Goal: Task Accomplishment & Management: Use online tool/utility

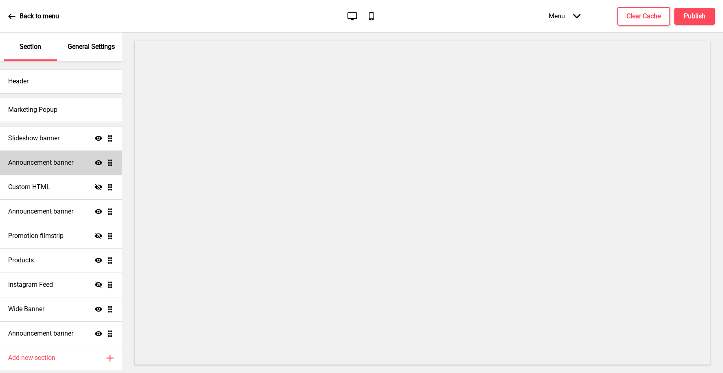
click at [71, 165] on h4 "Announcement banner" at bounding box center [40, 162] width 65 height 9
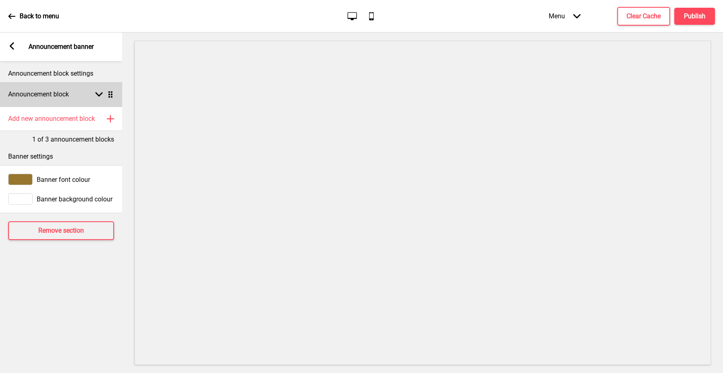
click at [97, 97] on rect at bounding box center [98, 94] width 7 height 7
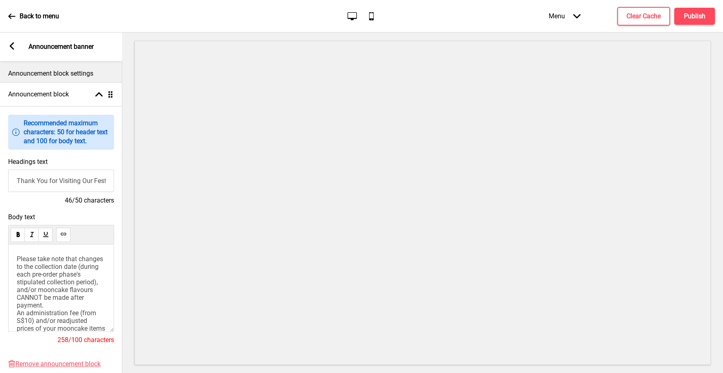
click at [93, 290] on span "Please take note that changes to the collection date (during each pre-order pha…" at bounding box center [62, 297] width 90 height 85
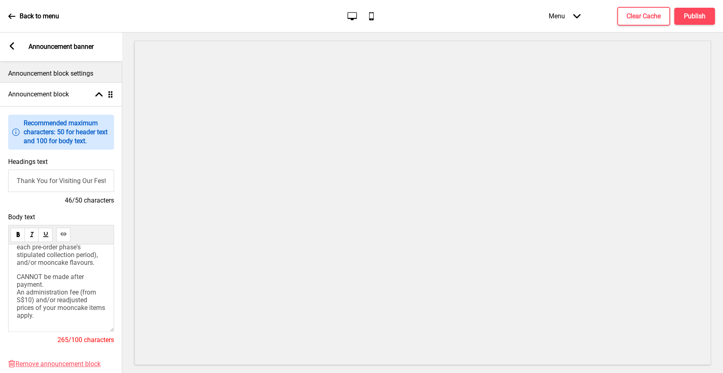
scroll to position [24, 0]
click at [96, 265] on span "Please take note that changes to the collection date (during each pre-order pha…" at bounding box center [61, 250] width 88 height 39
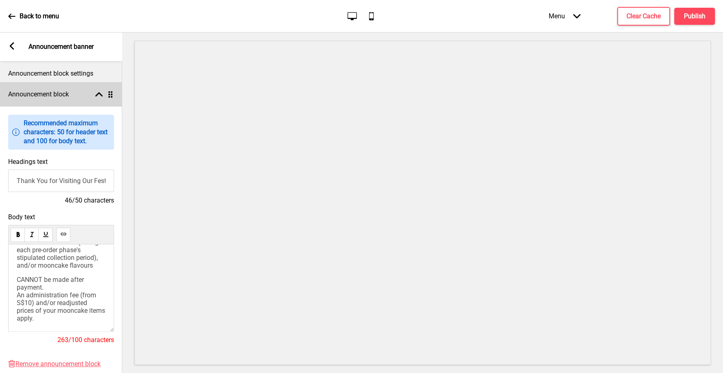
click at [97, 95] on icon at bounding box center [98, 94] width 7 height 4
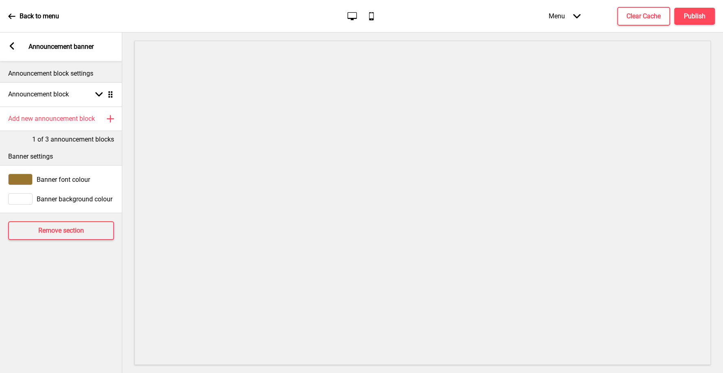
click at [11, 46] on icon at bounding box center [12, 45] width 4 height 7
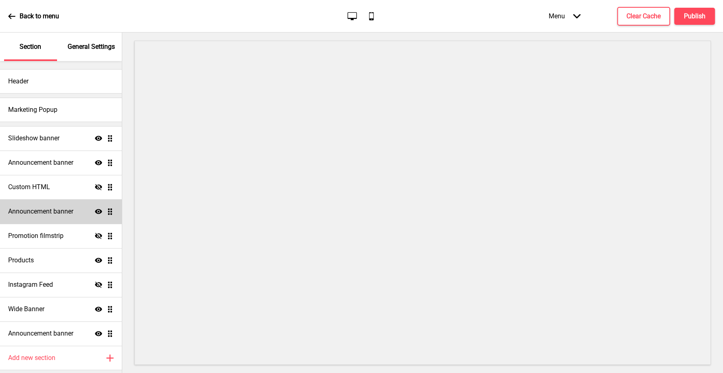
click at [58, 214] on h4 "Announcement banner" at bounding box center [40, 211] width 65 height 9
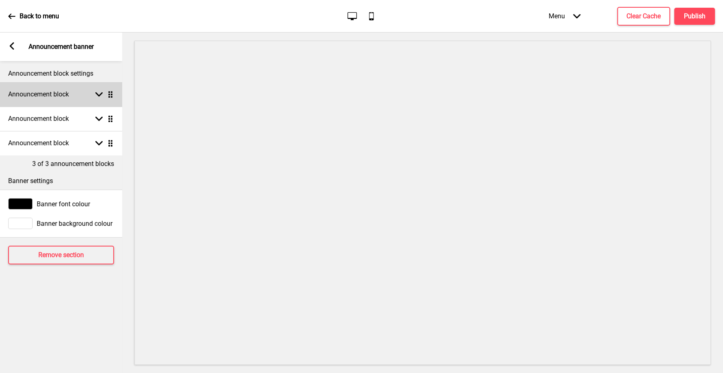
click at [99, 99] on div "Announcement block Arrow down Drag" at bounding box center [61, 94] width 122 height 24
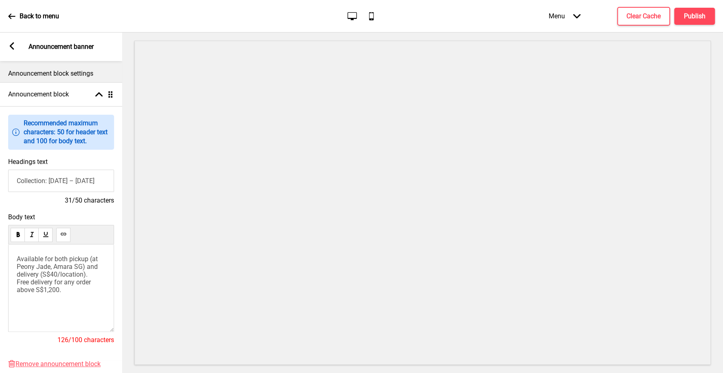
click at [22, 265] on span "Available for both pickup (at Peony Jade, Amara SG) and delivery (S$40/location…" at bounding box center [58, 274] width 83 height 39
click at [85, 174] on input "Collection: 4 Sep – 23 Sep 2025" at bounding box center [61, 181] width 106 height 22
click at [82, 183] on input "Collection: 4 Sep – 23 Sep 2025" at bounding box center [61, 181] width 106 height 22
type input "Collection: 4 Sep – 30 Sep 2025"
click at [53, 269] on span "Available for both pickup (at Peony Jade, Amara SG) and delivery (S$40/location…" at bounding box center [58, 274] width 83 height 39
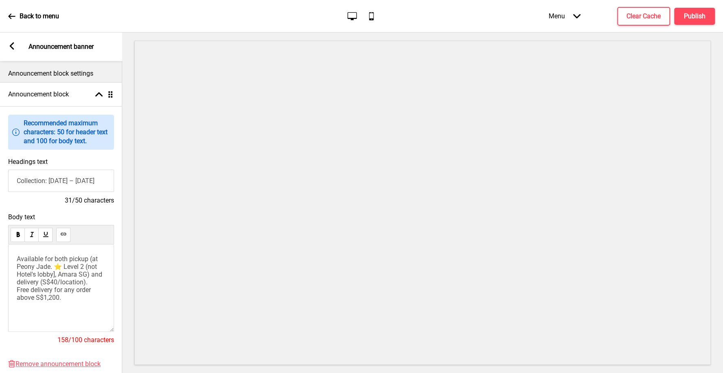
click at [87, 268] on span "Available for both pickup (at Peony Jade. ⭐️ Level 2 (not Hotel's lobby], Amara…" at bounding box center [60, 278] width 87 height 46
copy span "⭐️"
click at [82, 265] on span "Available for both pickup (at Peony Jade. ⭐️ Level 2 [not Hotel's lobby], Amara…" at bounding box center [60, 278] width 87 height 46
click at [50, 270] on span "Available for both pickup (at Peony Jade. ⭐️ Level 2 ⭐️ [not Hotel's lobby], Am…" at bounding box center [60, 278] width 87 height 46
click at [18, 266] on span "Available for both pickup (at Peony Jade Restaurant on Level 2 ⭐️ [not Hotel's …" at bounding box center [62, 282] width 90 height 54
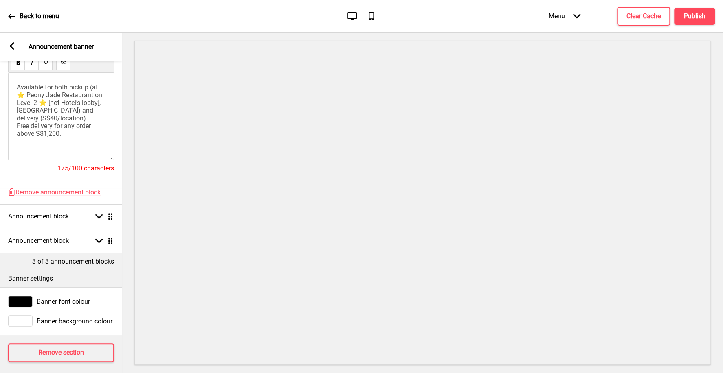
scroll to position [176, 0]
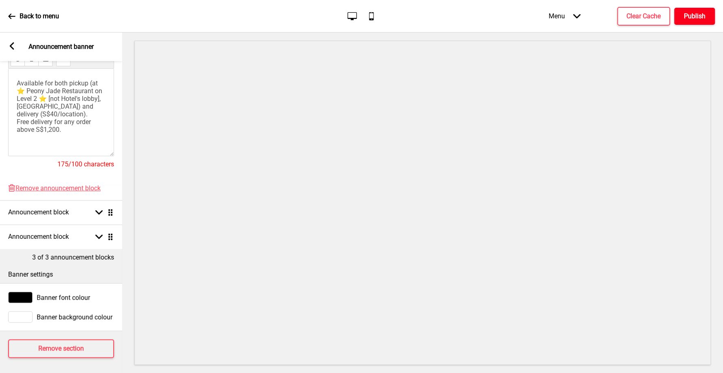
click at [696, 13] on h4 "Publish" at bounding box center [695, 16] width 22 height 9
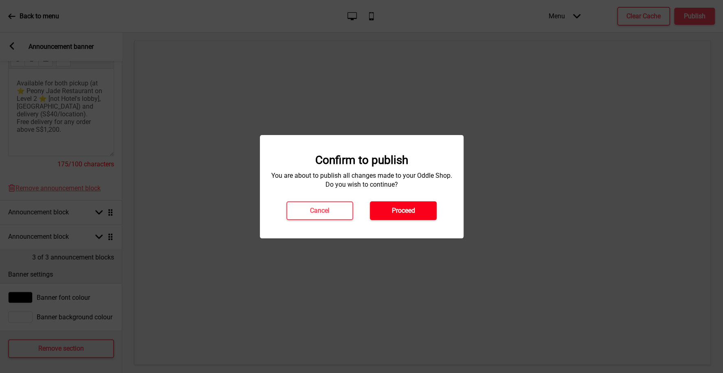
click at [398, 213] on h4 "Proceed" at bounding box center [403, 210] width 23 height 9
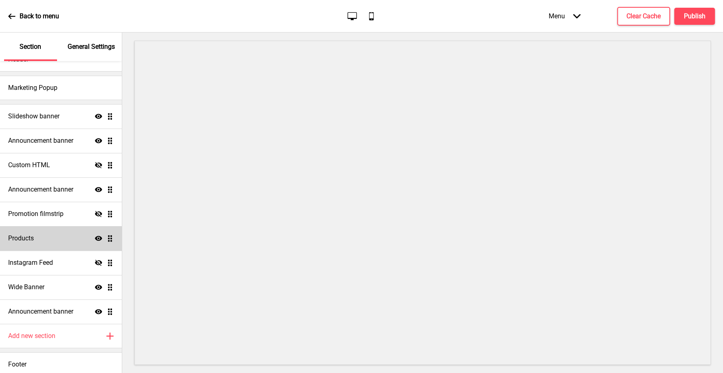
scroll to position [23, 0]
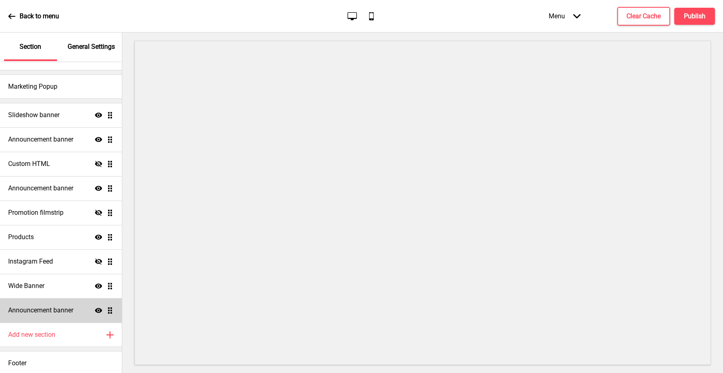
click at [53, 307] on h4 "Announcement banner" at bounding box center [40, 310] width 65 height 9
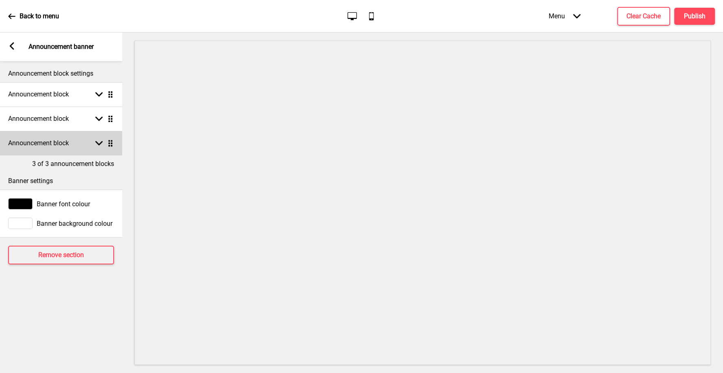
click at [98, 145] on rect at bounding box center [98, 143] width 7 height 7
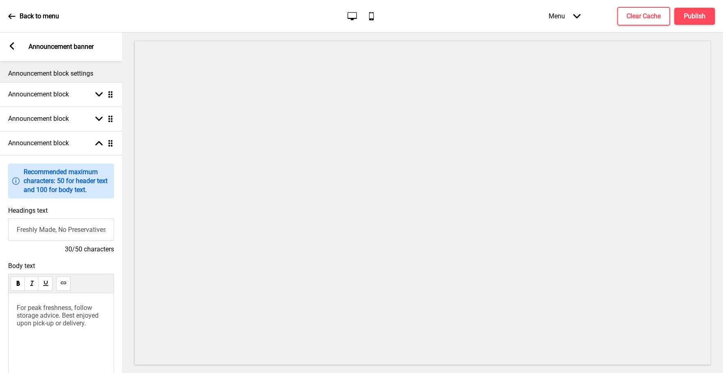
click at [8, 46] on div "Arrow left Announcement banner" at bounding box center [61, 47] width 122 height 29
click at [11, 46] on icon at bounding box center [12, 45] width 4 height 7
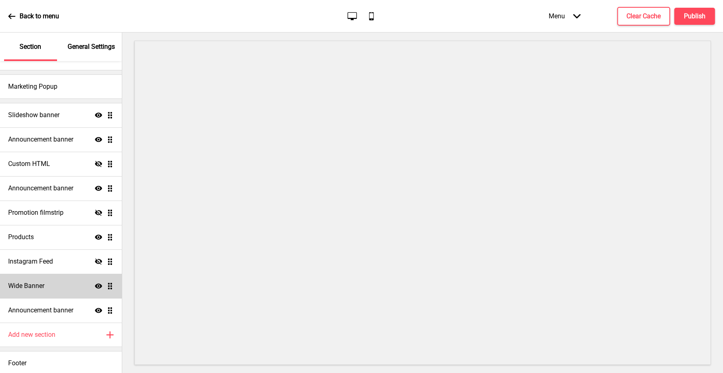
click at [42, 286] on h4 "Wide Banner" at bounding box center [26, 286] width 36 height 9
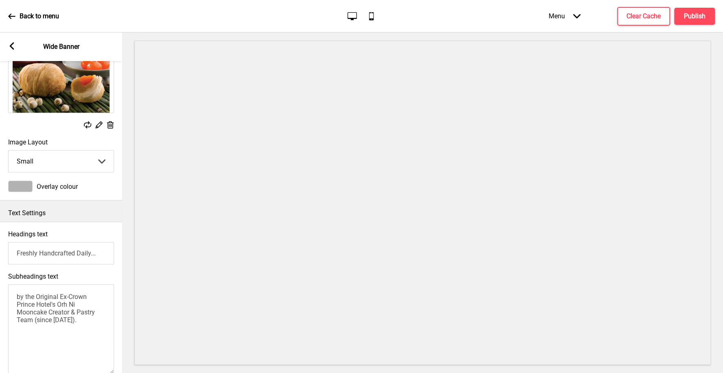
scroll to position [0, 0]
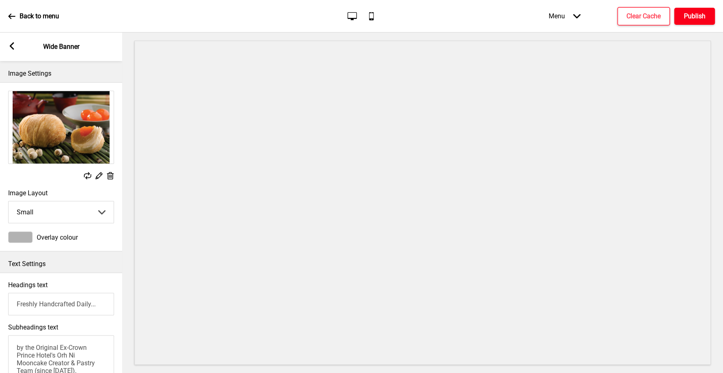
click at [691, 18] on h4 "Publish" at bounding box center [695, 16] width 22 height 9
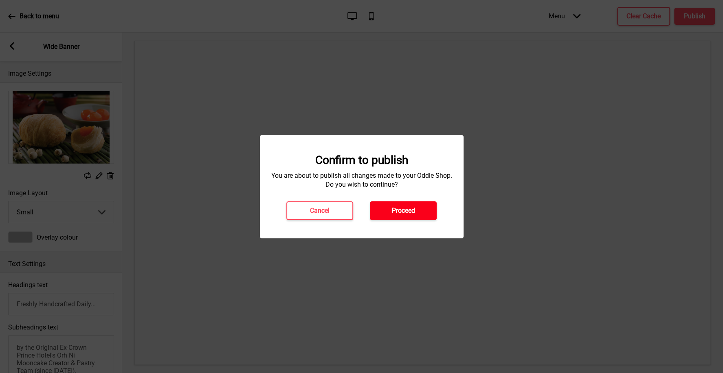
click at [404, 209] on h4 "Proceed" at bounding box center [403, 210] width 23 height 9
